Goal: Information Seeking & Learning: Learn about a topic

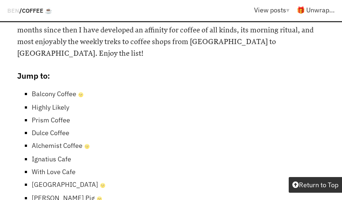
scroll to position [437, 0]
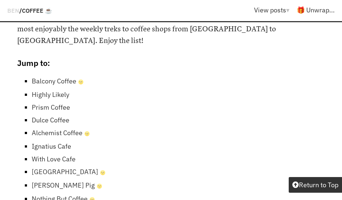
click at [41, 77] on link "Balcony Coffee 🌝" at bounding box center [58, 81] width 52 height 8
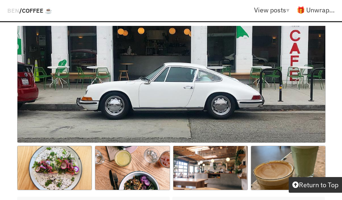
scroll to position [1677, 0]
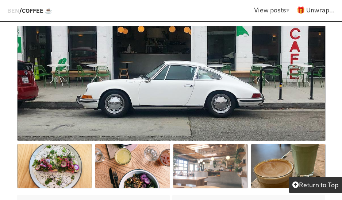
click at [211, 144] on img at bounding box center [210, 166] width 75 height 44
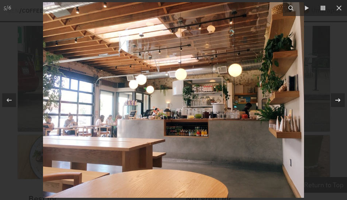
click at [336, 100] on icon at bounding box center [337, 100] width 5 height 4
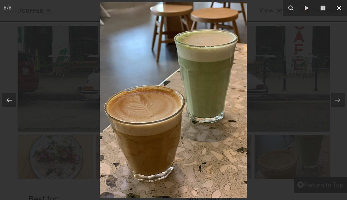
click at [334, 4] on button at bounding box center [339, 8] width 16 height 16
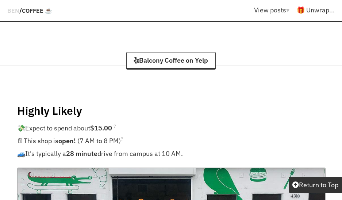
scroll to position [1495, 0]
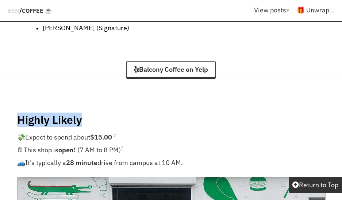
drag, startPoint x: 101, startPoint y: 62, endPoint x: -8, endPoint y: 71, distance: 109.4
copy h4 "Highly Likely"
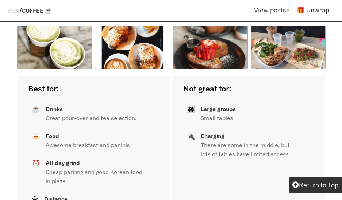
scroll to position [4156, 0]
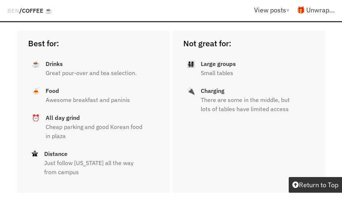
click at [300, 95] on div "Not great for: 👨‍👩‍👧‍👧 Large groups Small tables 🔌 Charging There are some in t…" at bounding box center [248, 112] width 152 height 162
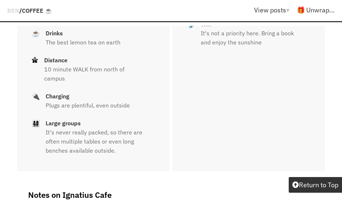
scroll to position [4958, 0]
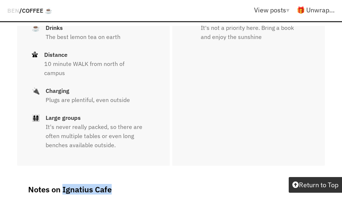
drag, startPoint x: 147, startPoint y: 124, endPoint x: 63, endPoint y: 125, distance: 83.5
click at [63, 184] on h2 "Notes on Ignatius Cafe" at bounding box center [170, 189] width 285 height 11
copy h2 "Ignatius Cafe"
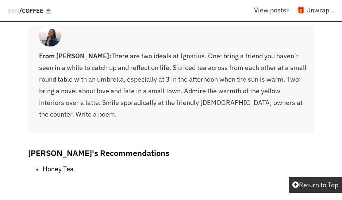
scroll to position [5322, 0]
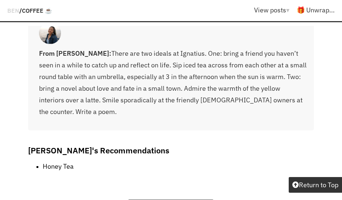
click at [34, 17] on div "BEN / Coffee ☕️ View posts ▾ Web Deployment Tutorial Best Coffeeshops for Work …" at bounding box center [171, 13] width 342 height 19
click at [30, 8] on span "Coffee ☕️" at bounding box center [37, 10] width 30 height 7
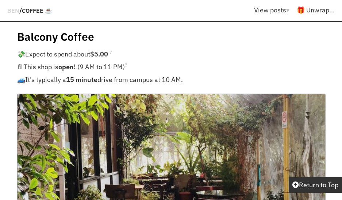
scroll to position [553, 0]
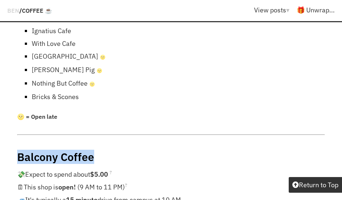
drag, startPoint x: 116, startPoint y: 109, endPoint x: -4, endPoint y: 120, distance: 120.4
copy h4 "Balcony Coffee"
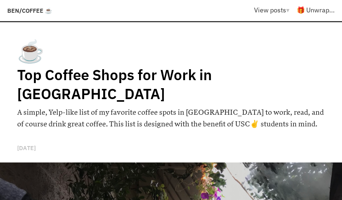
click at [18, 11] on span "BEN" at bounding box center [13, 10] width 12 height 7
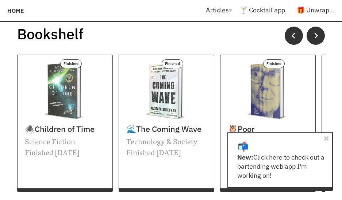
scroll to position [245, 0]
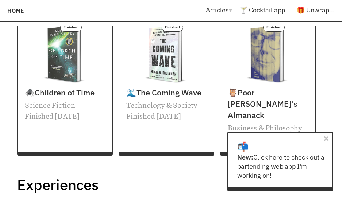
click at [320, 136] on div "📬 New: Click here to check out a bartending web app I'm working on!" at bounding box center [279, 161] width 105 height 59
click at [325, 141] on icon at bounding box center [326, 138] width 4 height 7
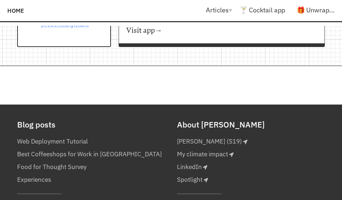
scroll to position [791, 0]
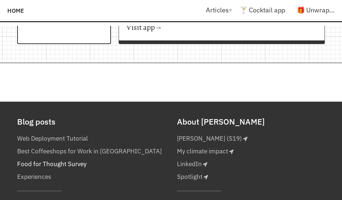
click at [58, 158] on link "Food for Thought Survey" at bounding box center [51, 164] width 69 height 13
